Goal: Check status: Check status

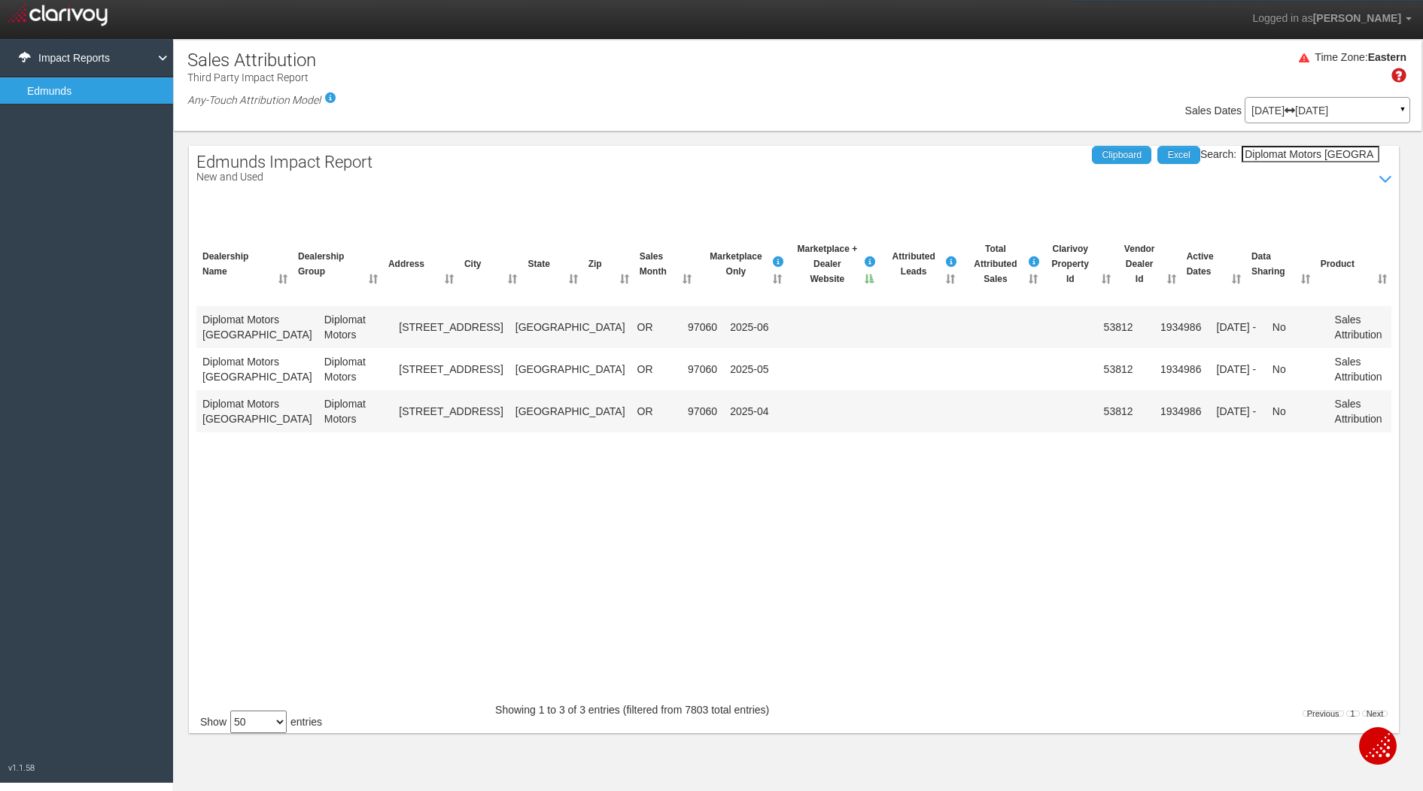
select select "50"
click at [1311, 152] on input "Diplomat Motors [GEOGRAPHIC_DATA]" at bounding box center [1310, 154] width 138 height 17
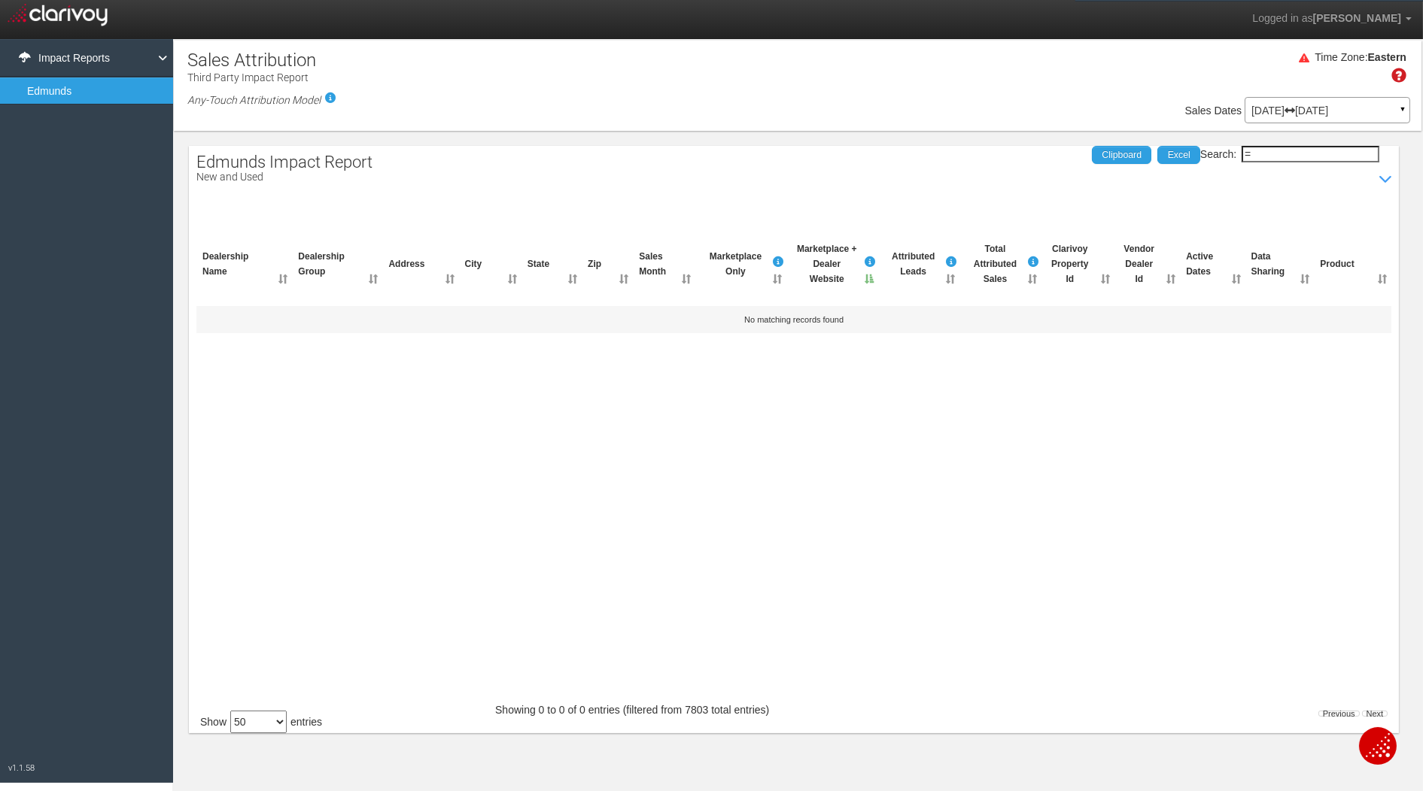
type input "="
click at [1301, 108] on p "[DATE] [DATE]" at bounding box center [1327, 110] width 152 height 11
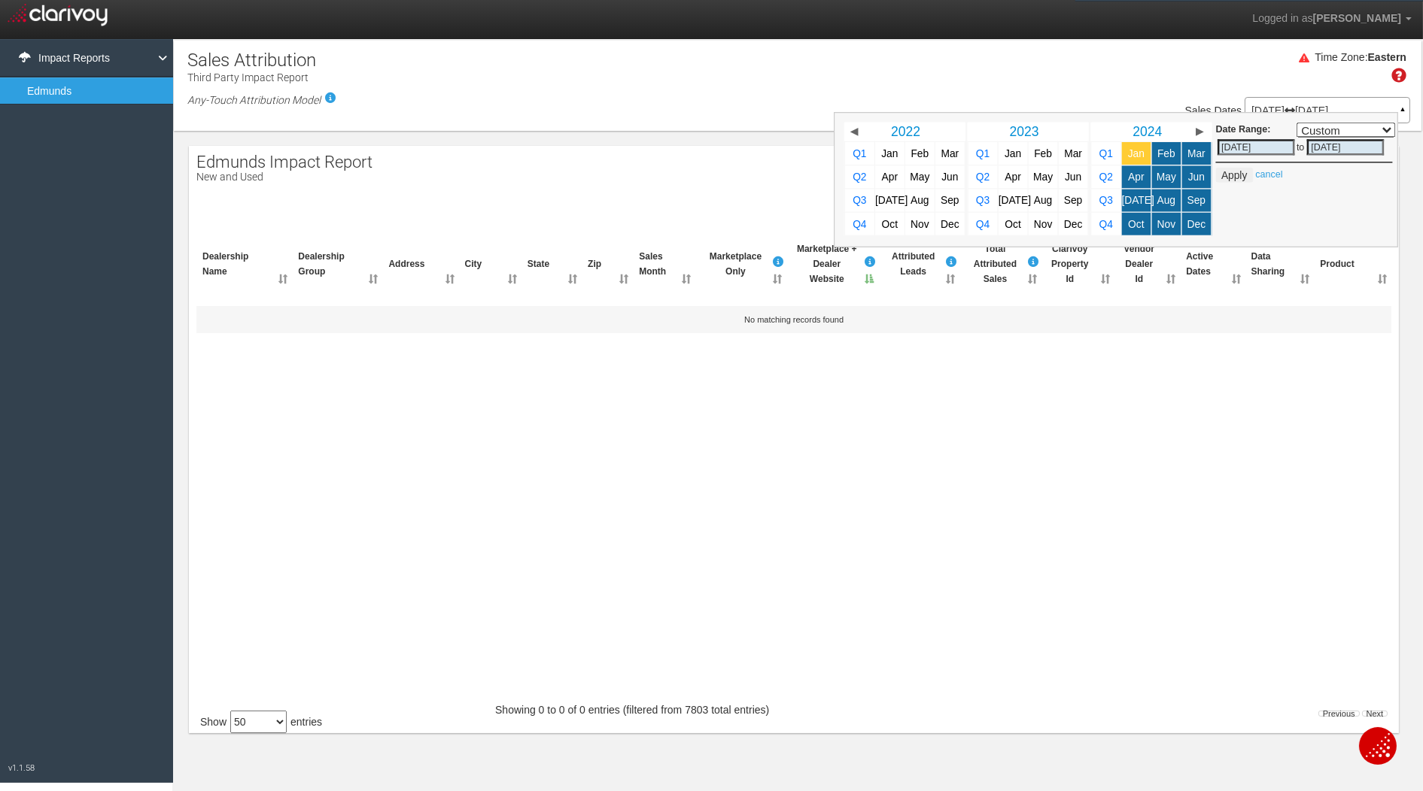
click at [1138, 151] on link "Jan" at bounding box center [1135, 153] width 29 height 23
select select ","
type input "[DATE]"
click at [1195, 135] on span "▶" at bounding box center [1199, 131] width 8 height 11
click at [1131, 156] on span "Jan" at bounding box center [1136, 152] width 17 height 11
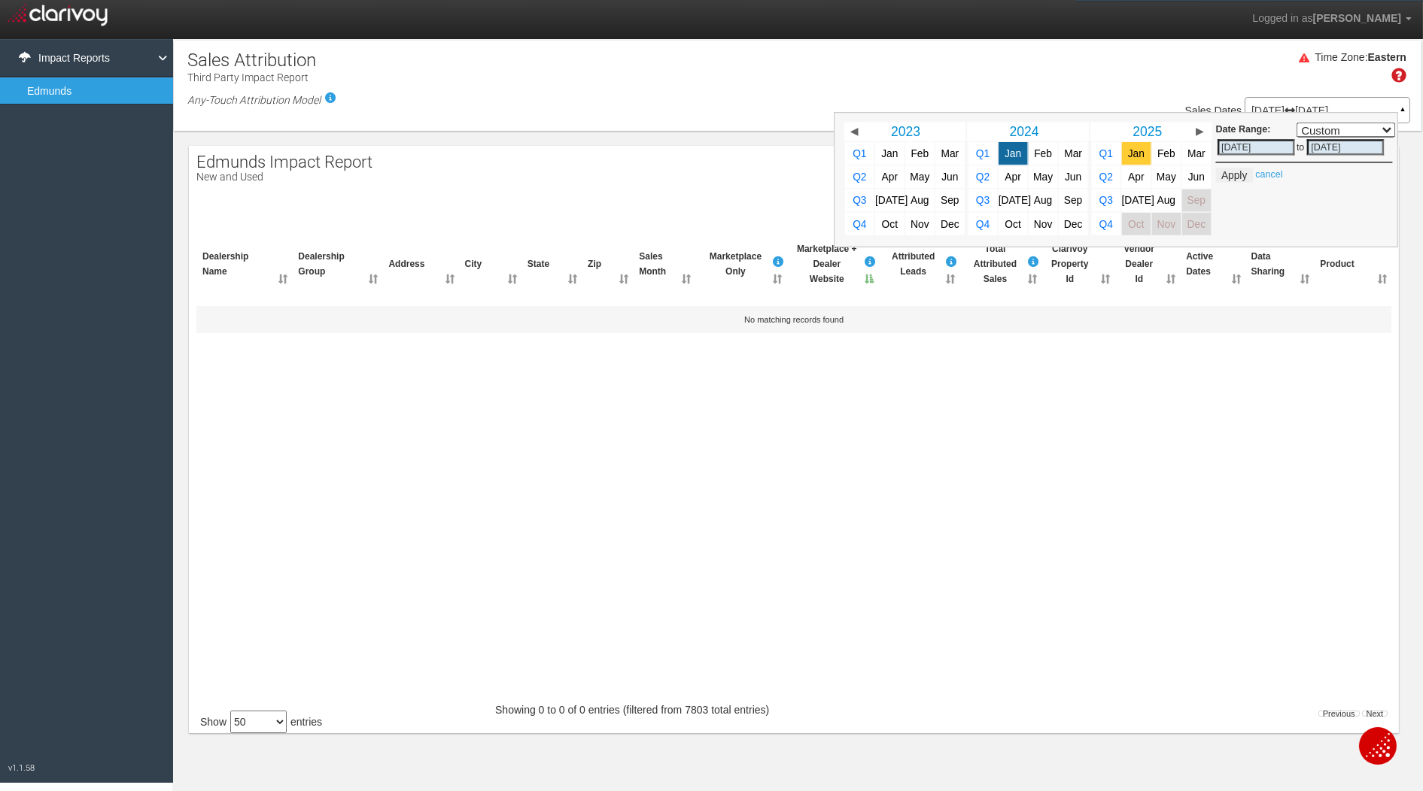
select select ","
type input "[DATE]"
click at [1162, 196] on span "Aug" at bounding box center [1165, 200] width 18 height 11
select select ","
type input "[DATE]"
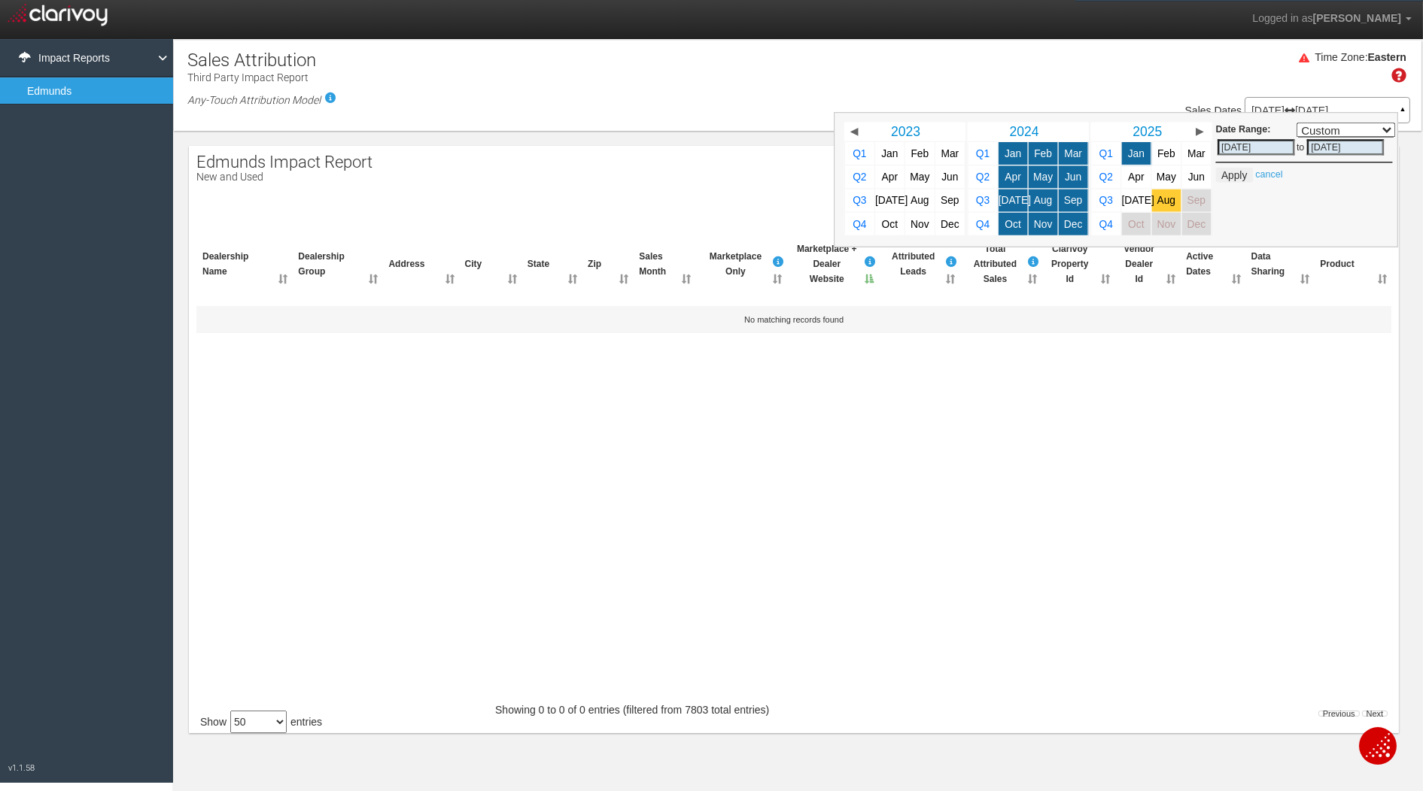
type input "[DATE]"
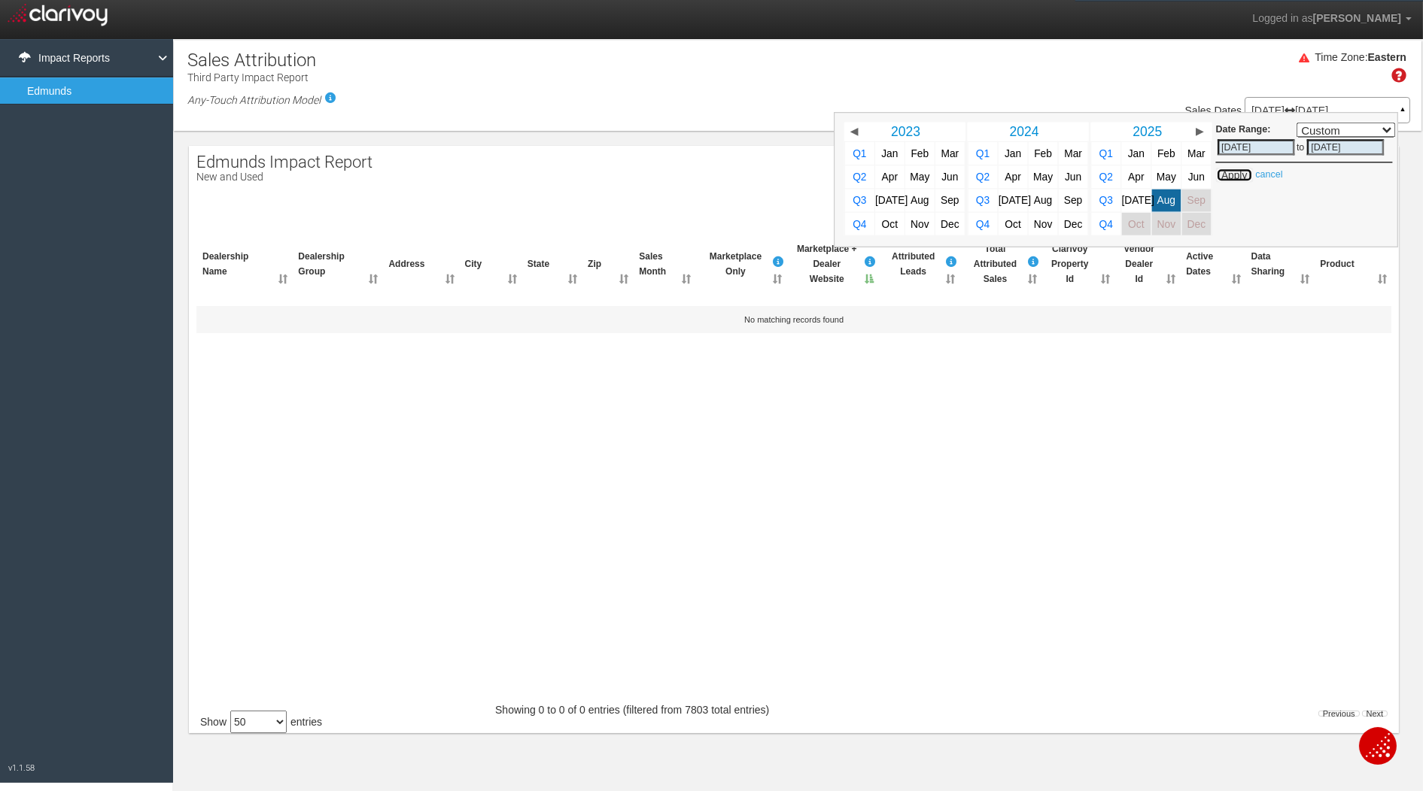
click at [1229, 175] on button "Apply" at bounding box center [1233, 175] width 37 height 15
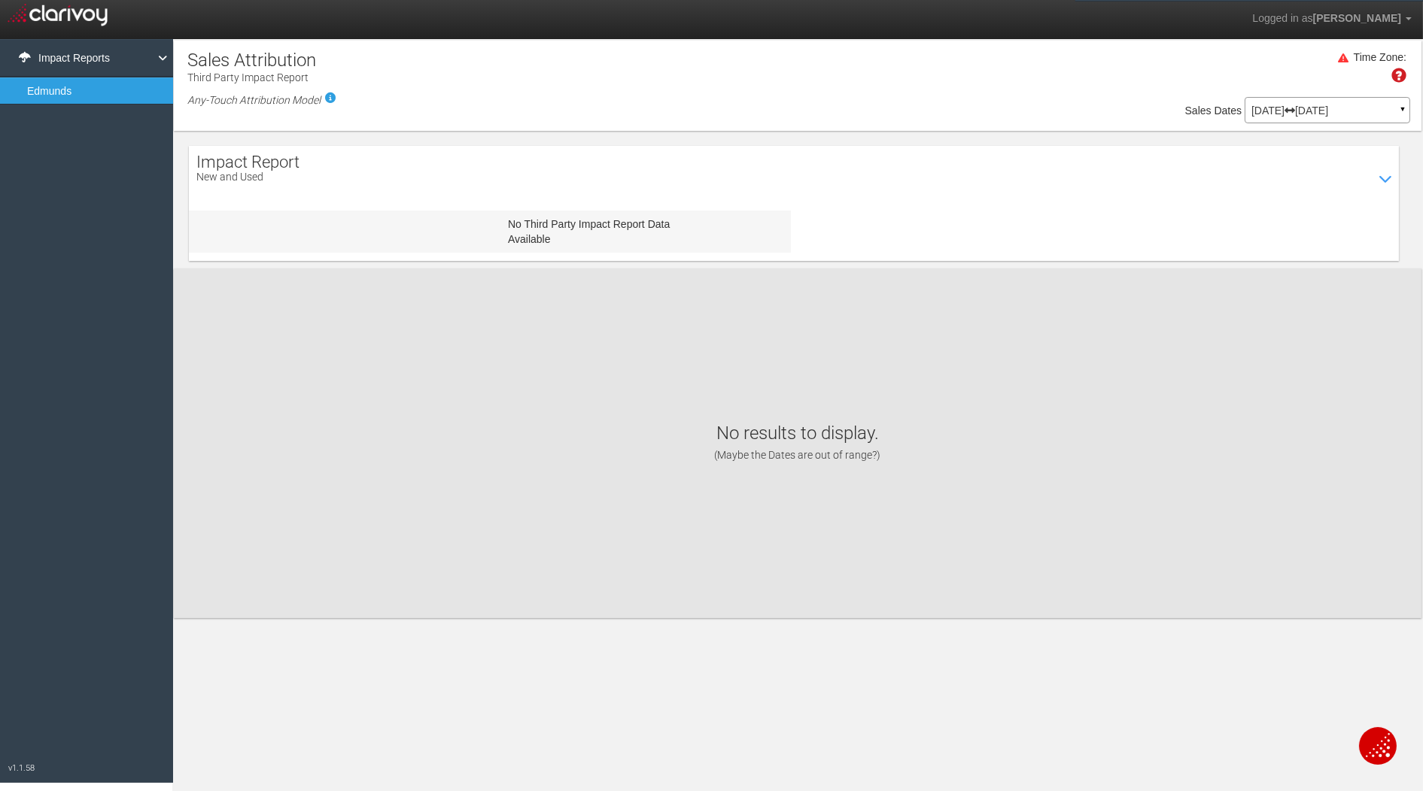
click at [1279, 103] on div "[DATE] [DATE] ▼" at bounding box center [1327, 110] width 166 height 26
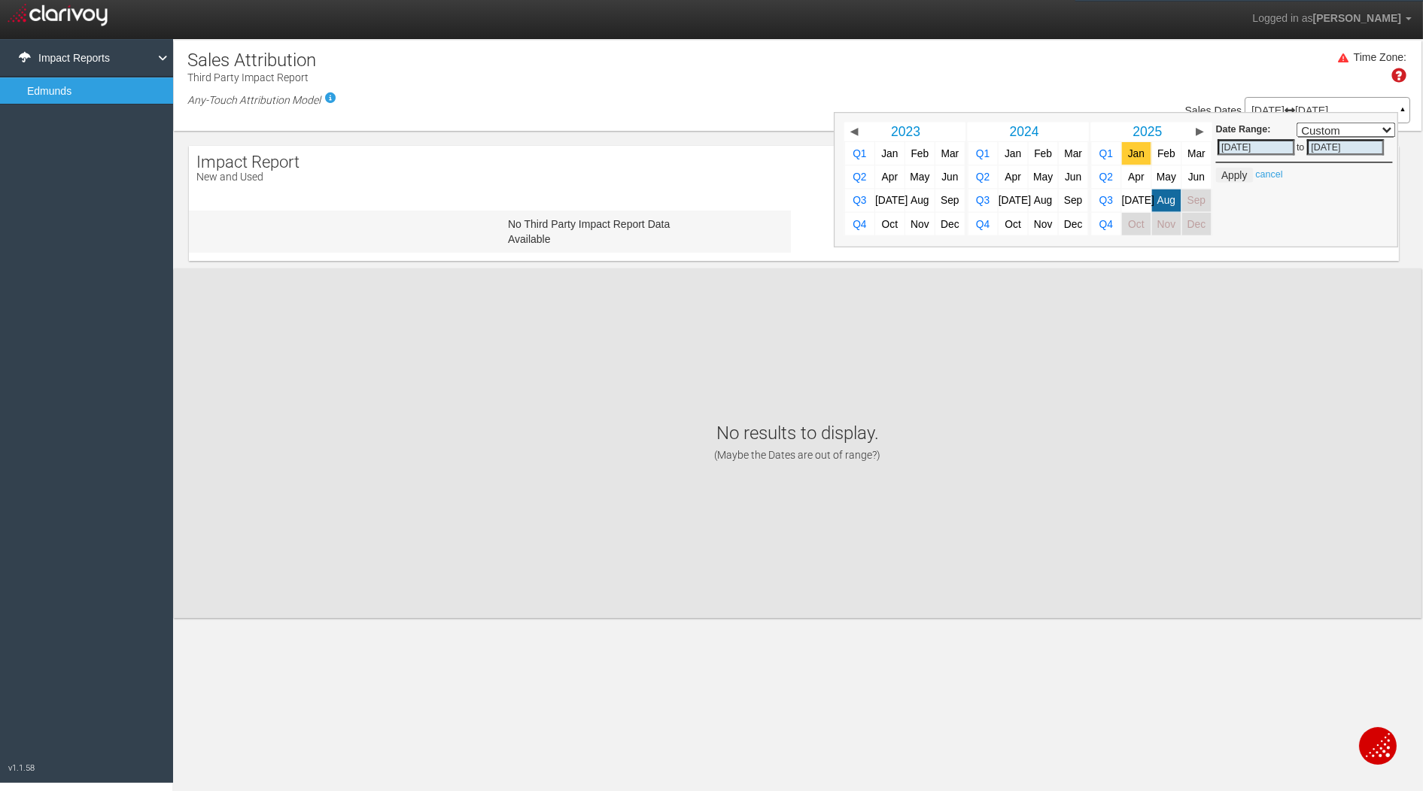
click at [1131, 150] on span "Jan" at bounding box center [1136, 152] width 17 height 11
select select ","
type input "[DATE]"
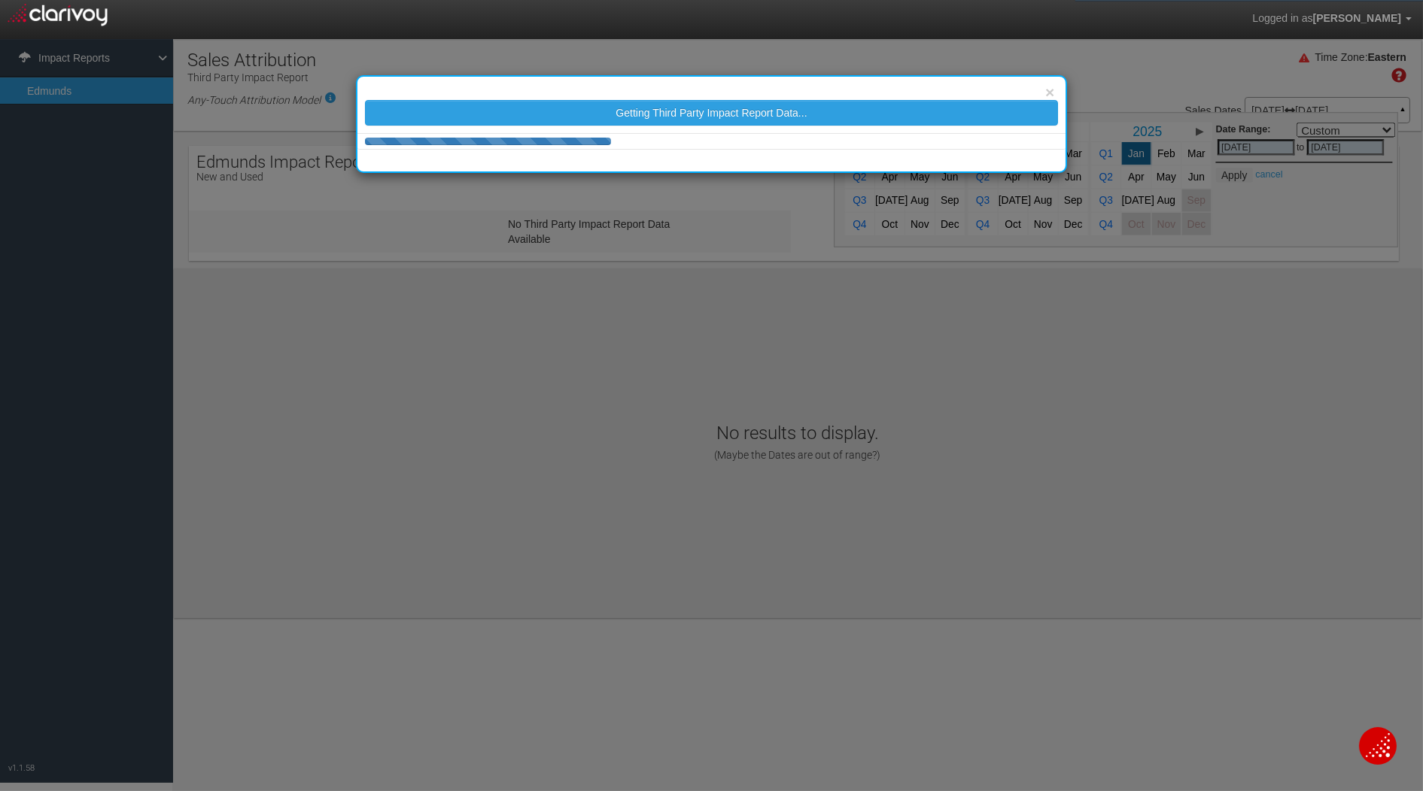
click at [1163, 195] on div "× Getting Third Party Impact Report Data..." at bounding box center [711, 395] width 1423 height 791
select select "25"
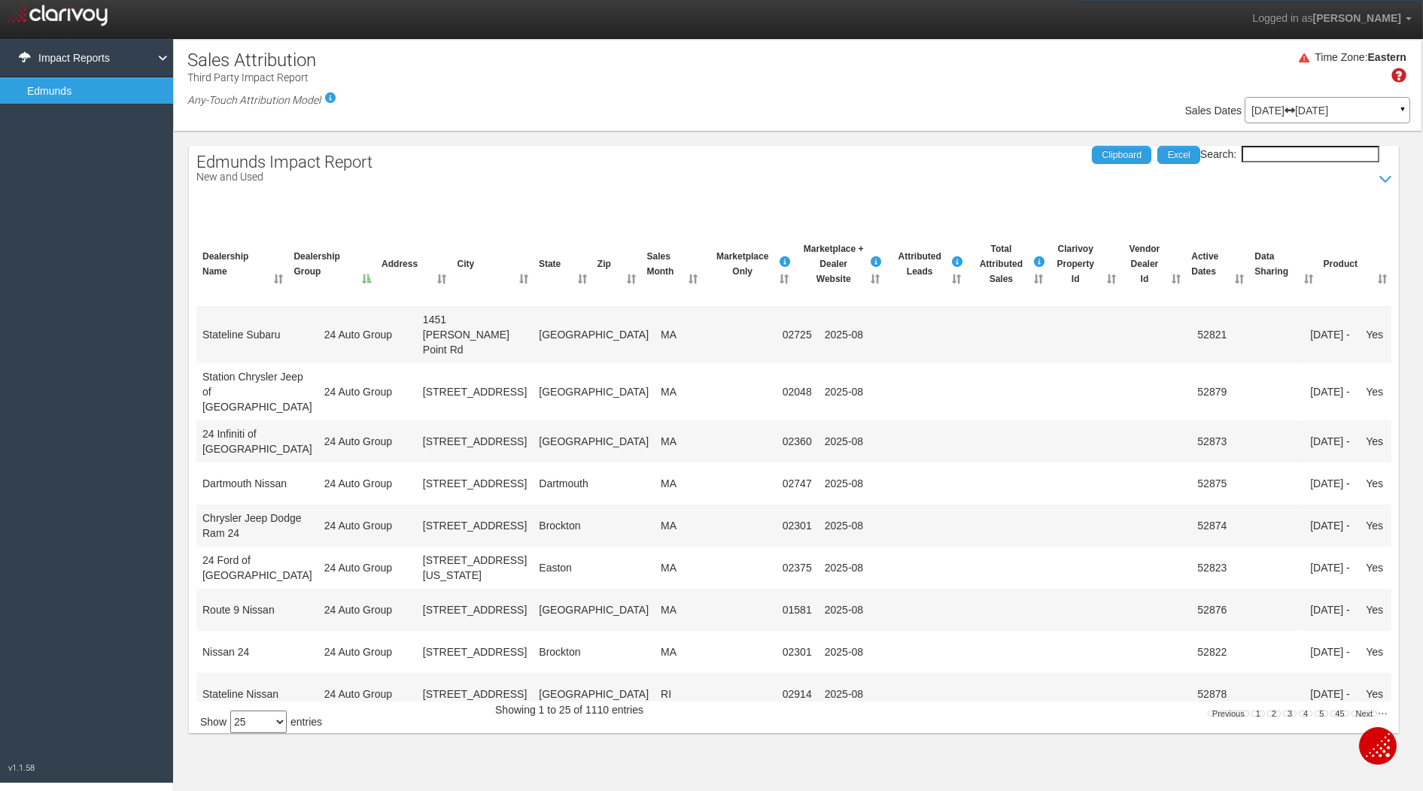
click at [1286, 103] on div "[DATE] [DATE] ▼" at bounding box center [1327, 110] width 166 height 26
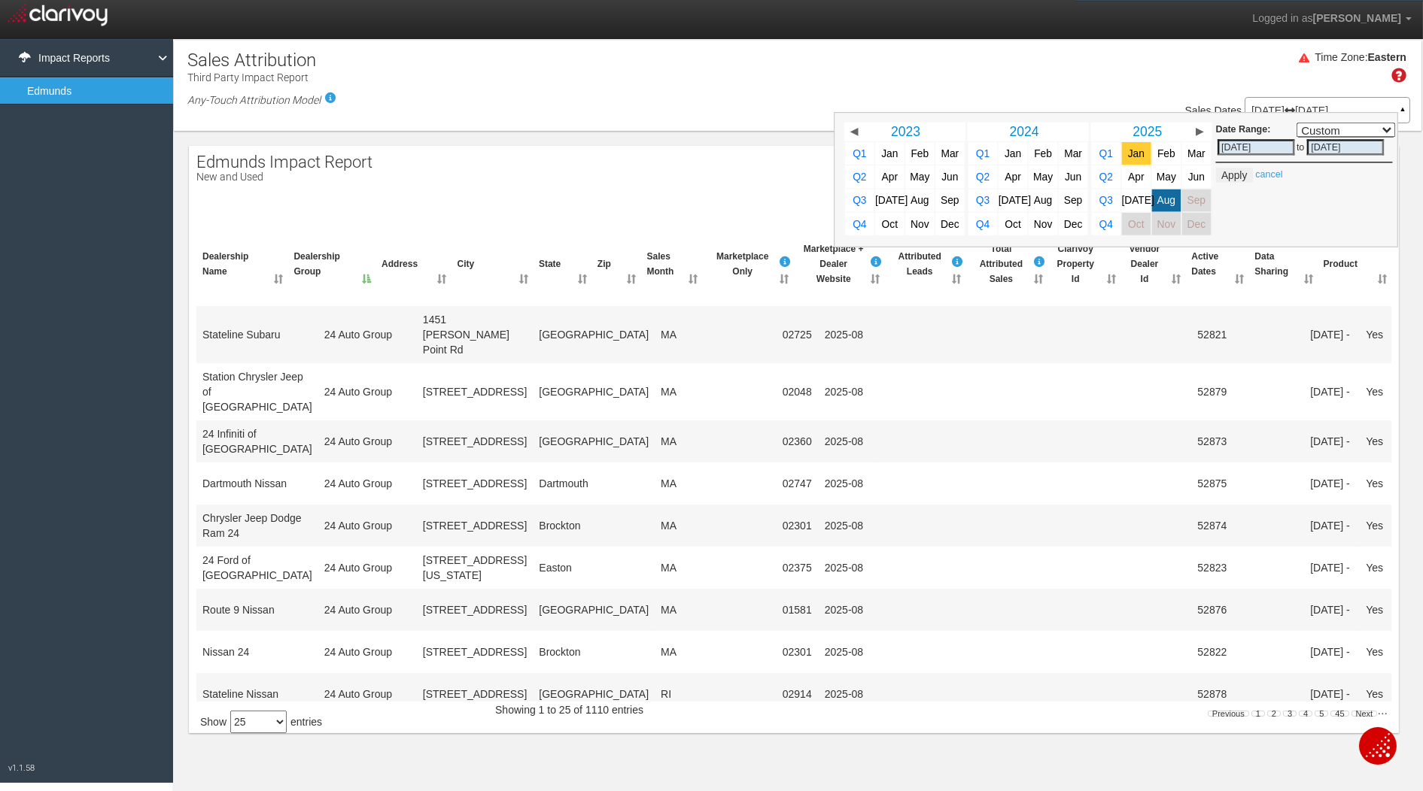
click at [1131, 152] on span "Jan" at bounding box center [1136, 152] width 17 height 11
select select ","
type input "[DATE]"
click at [1234, 175] on button "Apply" at bounding box center [1233, 175] width 37 height 15
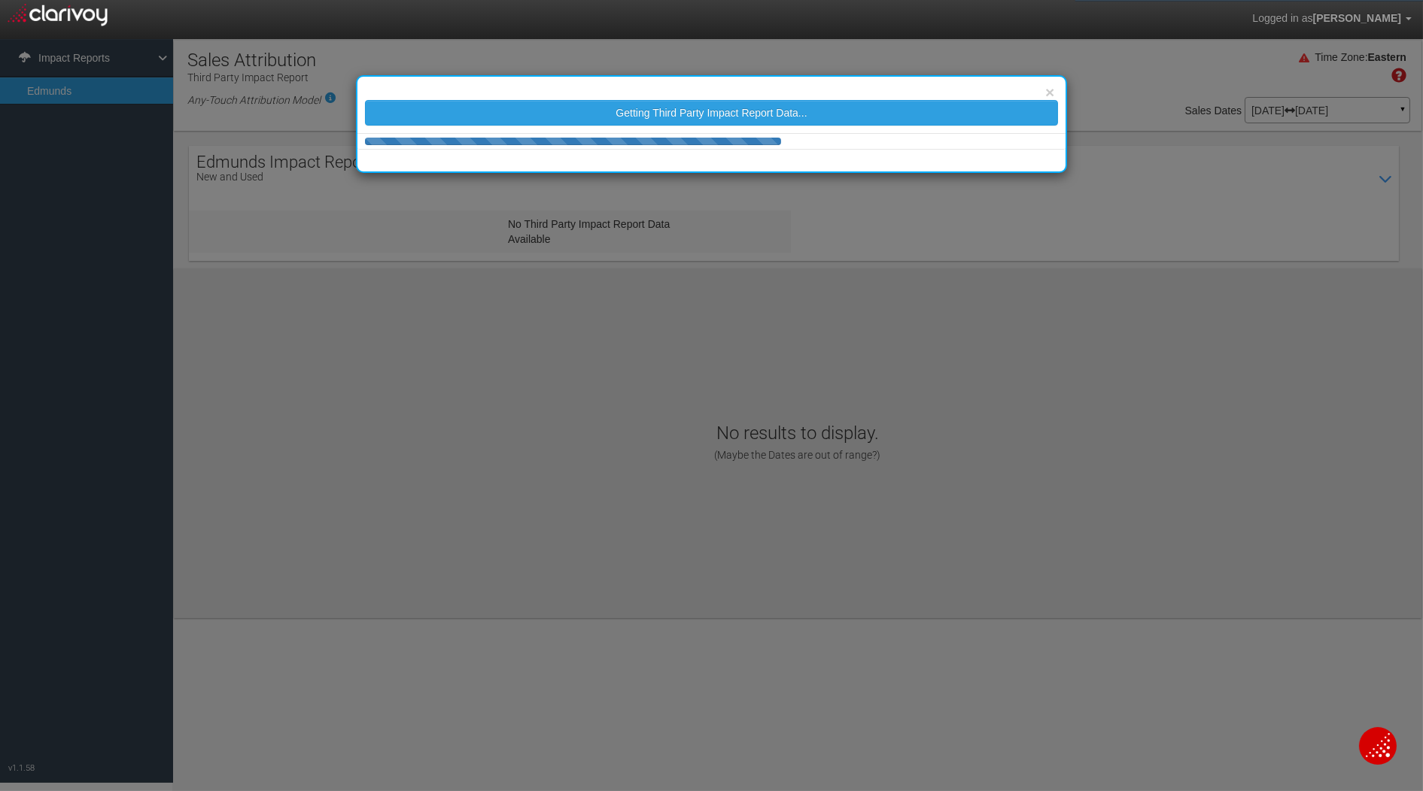
select select "25"
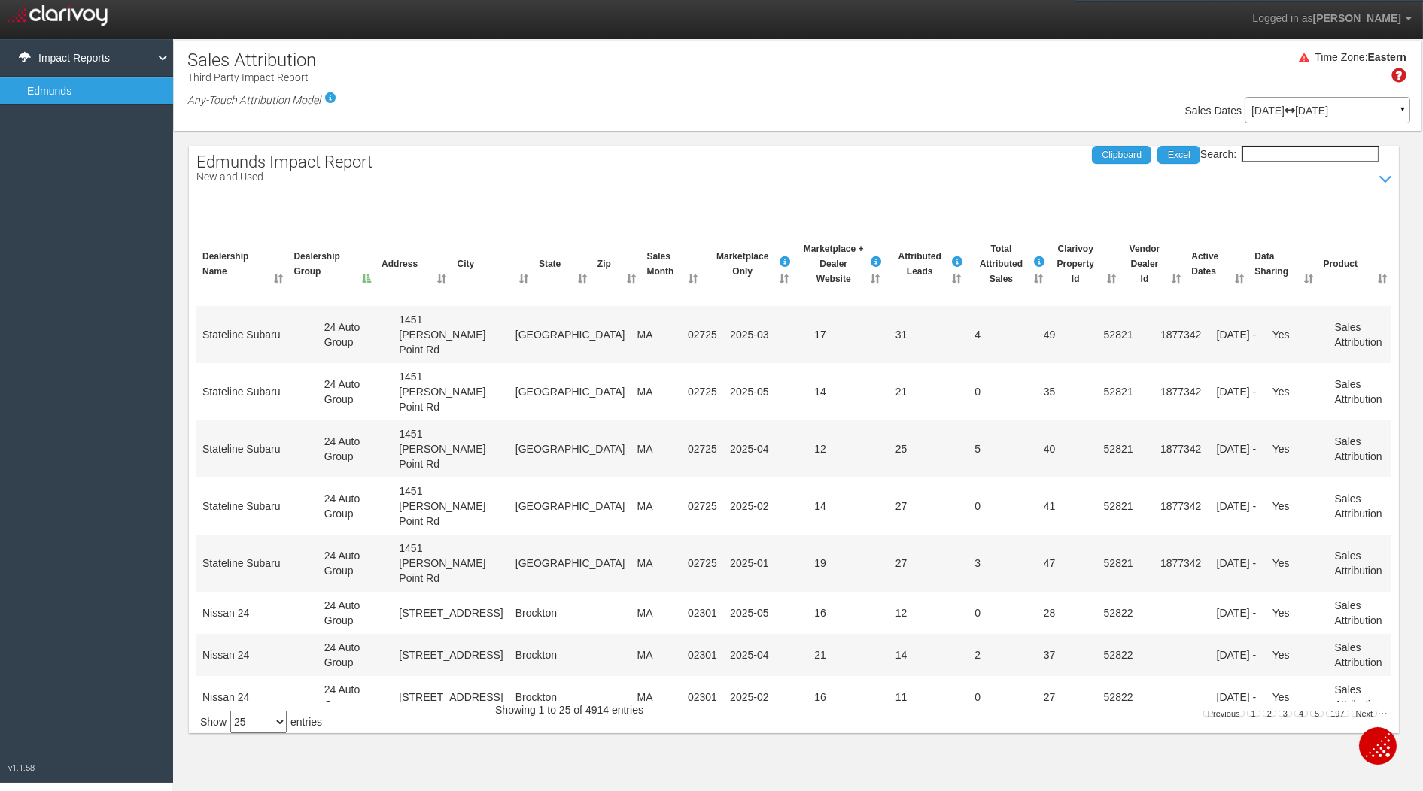
click at [1306, 158] on input "Search:" at bounding box center [1310, 154] width 138 height 17
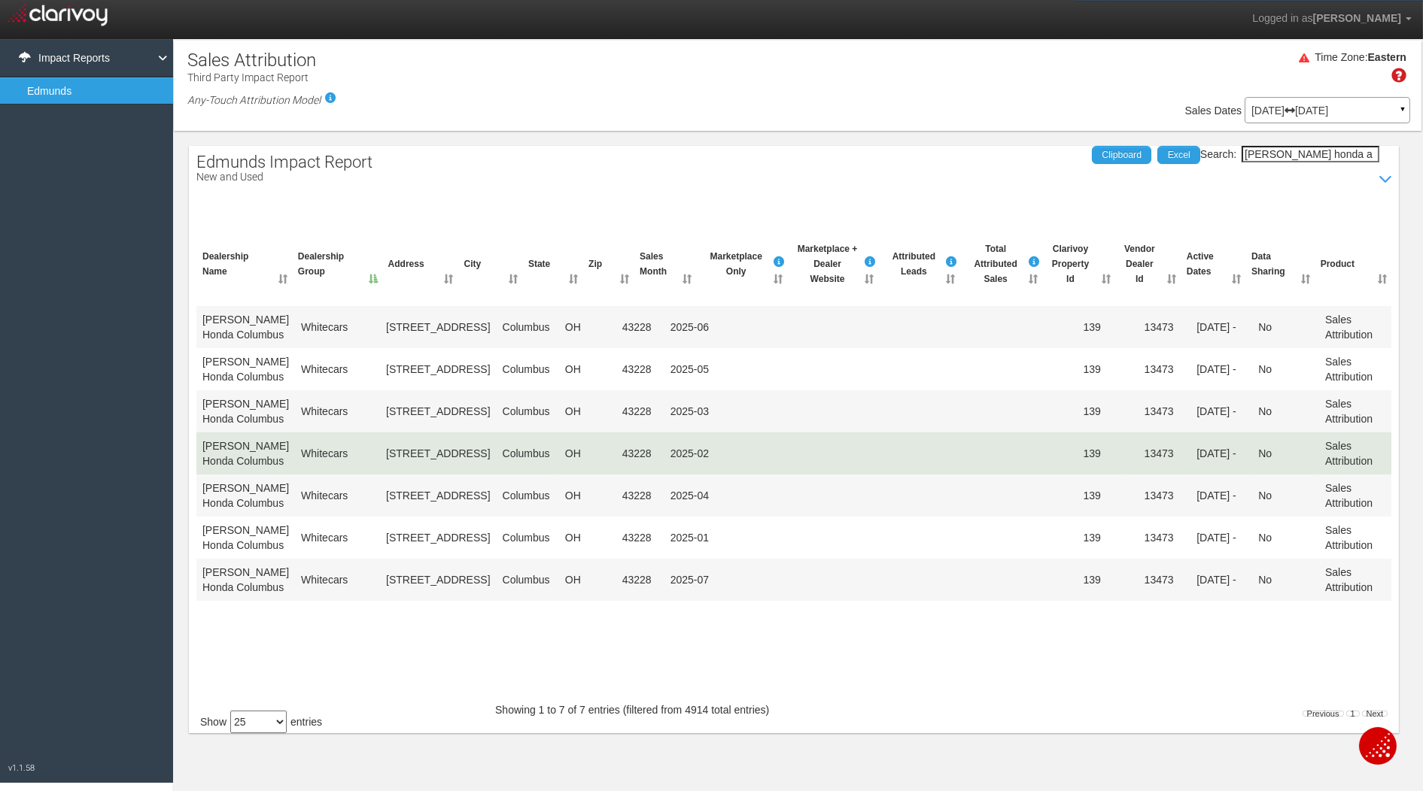
scroll to position [12, 0]
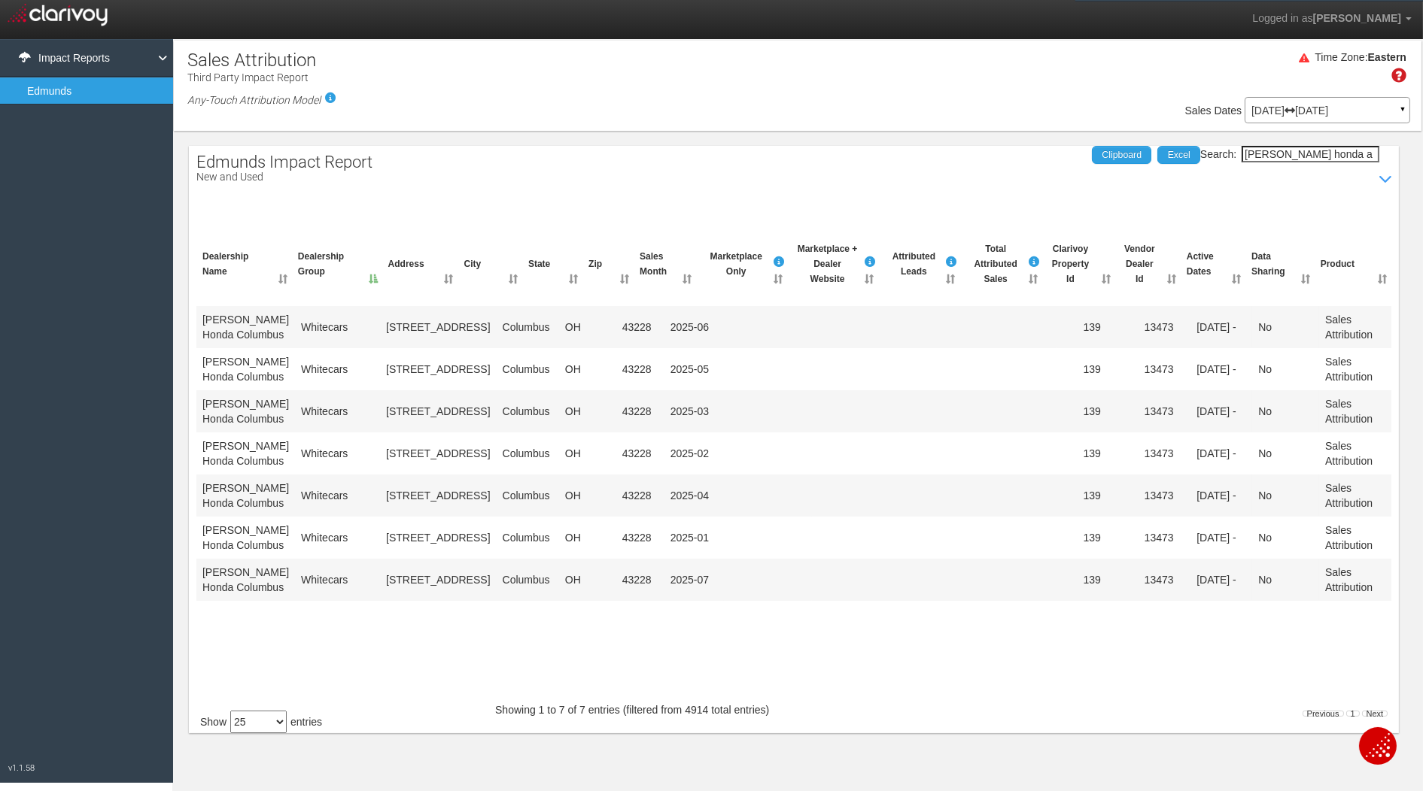
type input "[PERSON_NAME] honda a"
click at [263, 724] on select "10 25 50 100" at bounding box center [258, 722] width 56 height 23
select select "100"
click at [233, 711] on select "10 25 50 100" at bounding box center [258, 722] width 56 height 23
click at [1325, 160] on input "[PERSON_NAME] honda a" at bounding box center [1310, 154] width 138 height 17
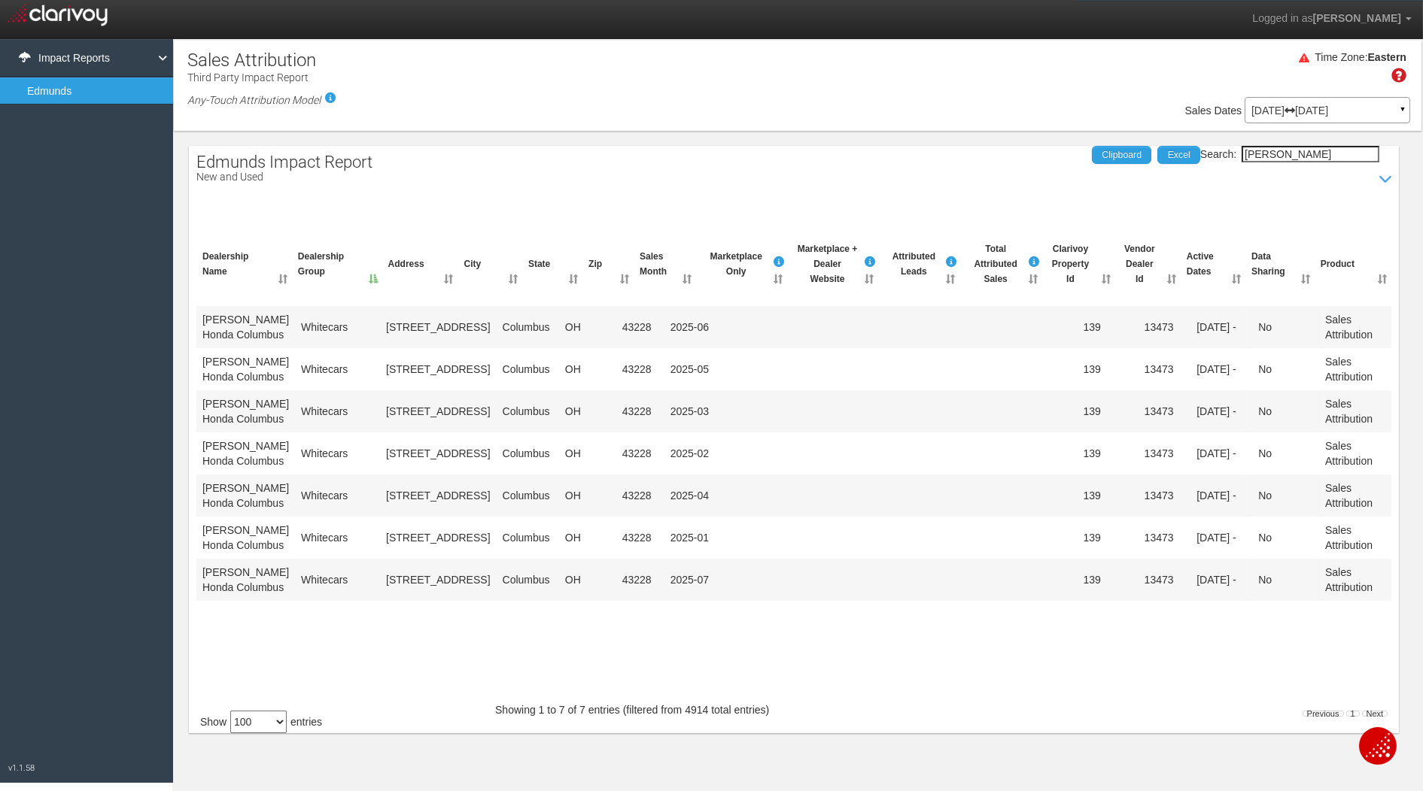
click at [1336, 160] on input "[PERSON_NAME]" at bounding box center [1310, 154] width 138 height 17
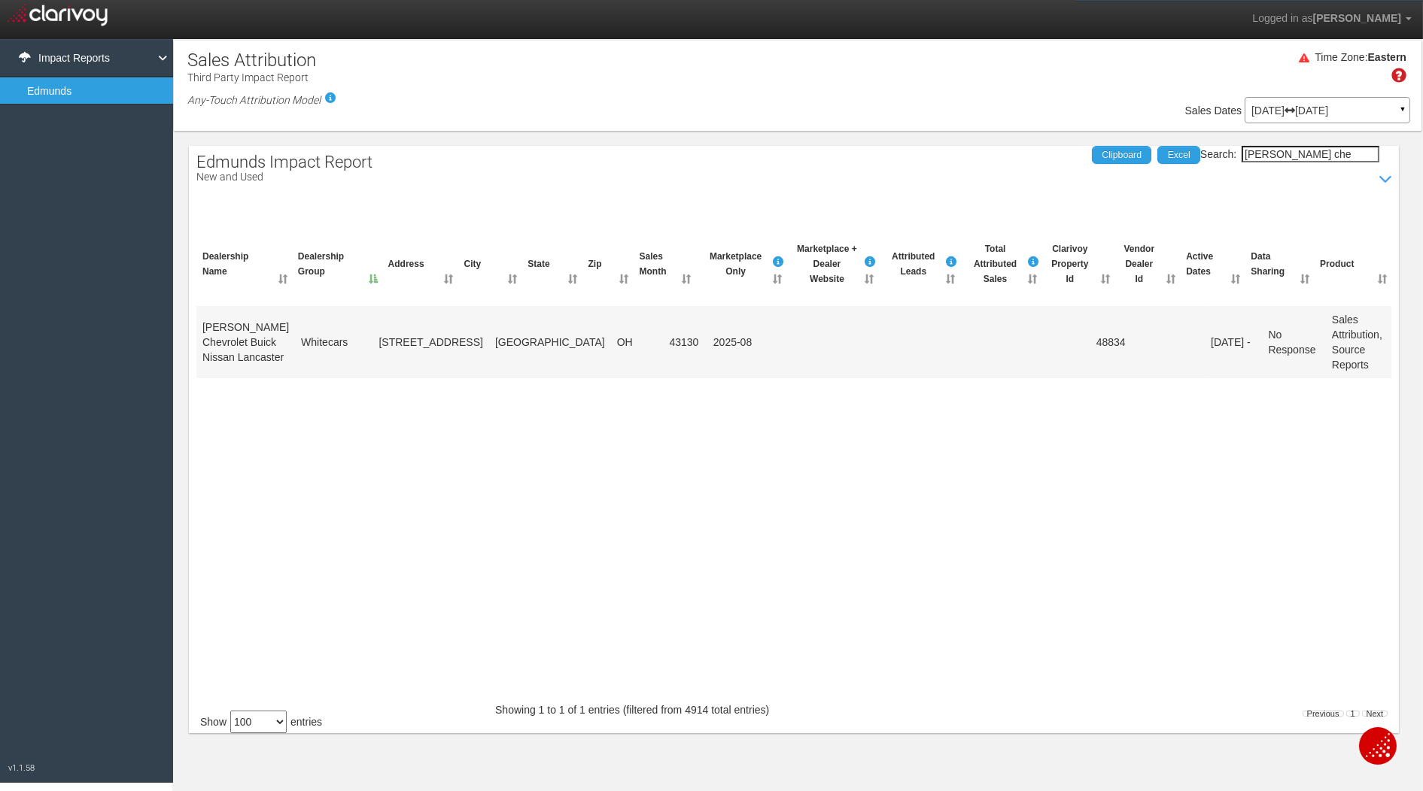
click at [1015, 182] on div "Edmunds Impact Report New and Used Show / Hide Data Table Search: [PERSON_NAME]…" at bounding box center [794, 440] width 1210 height 588
click at [1343, 161] on input "[PERSON_NAME] che" at bounding box center [1310, 154] width 138 height 17
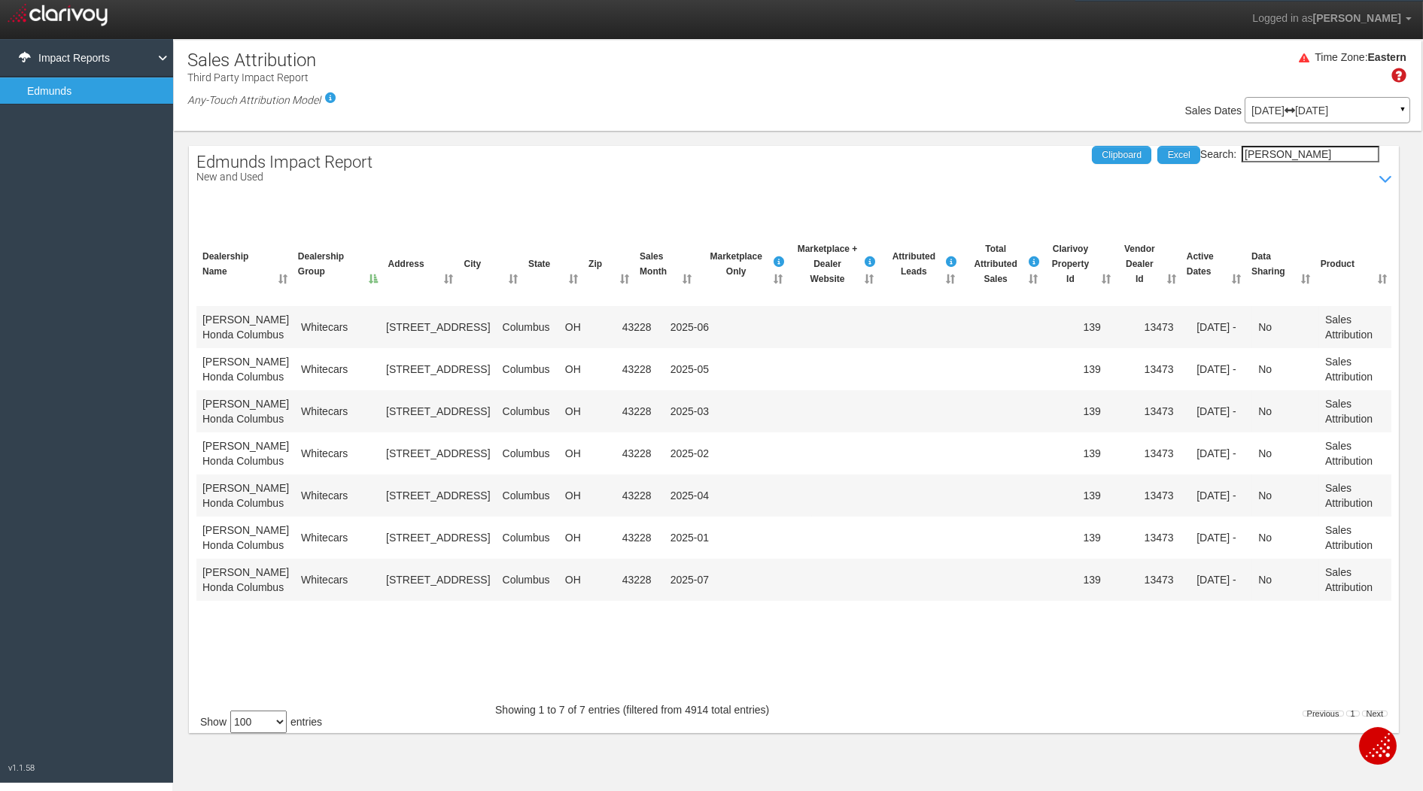
type input "[PERSON_NAME]"
click at [1016, 120] on div "Sale Property Loading Go Model Multi-Touch ♦ Any Multi-Touch ♦ Any Multi-Touch …" at bounding box center [797, 113] width 1247 height 32
